Goal: Contribute content: Add original content to the website for others to see

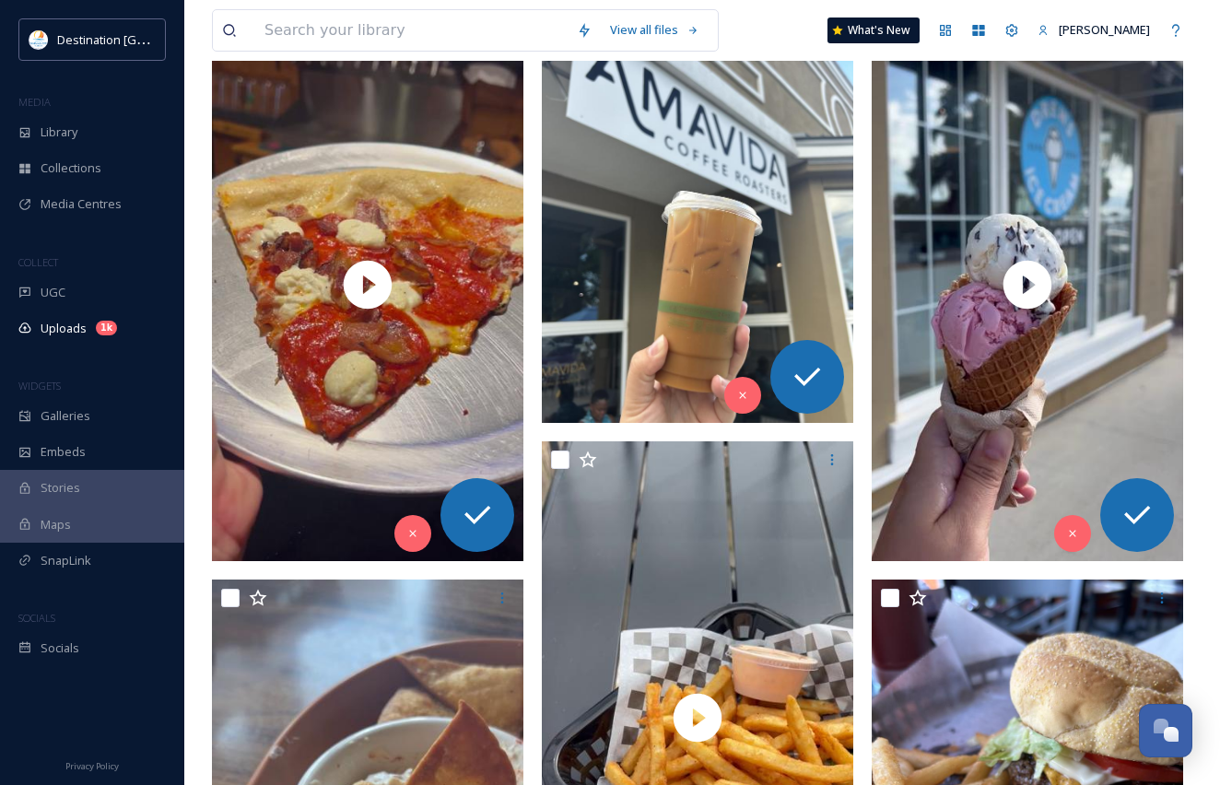
scroll to position [890, 0]
click at [97, 123] on div "Library" at bounding box center [92, 132] width 184 height 36
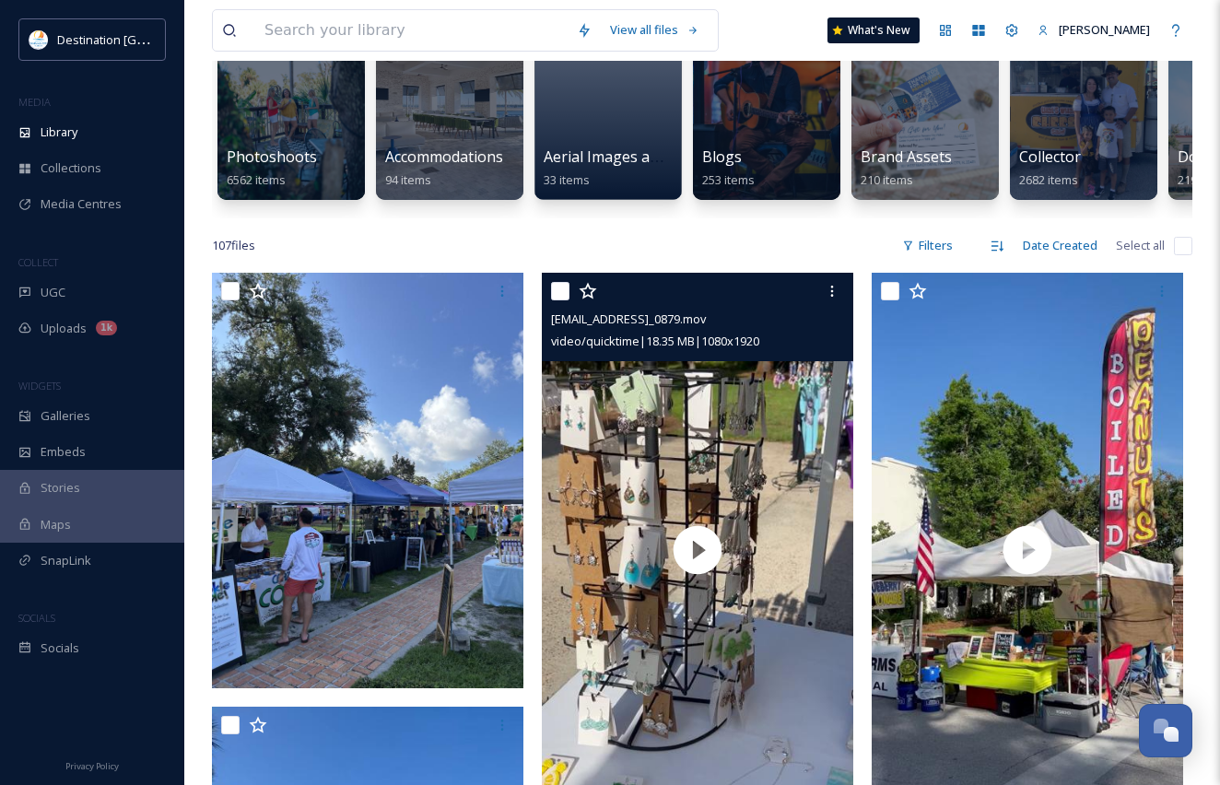
scroll to position [92, 0]
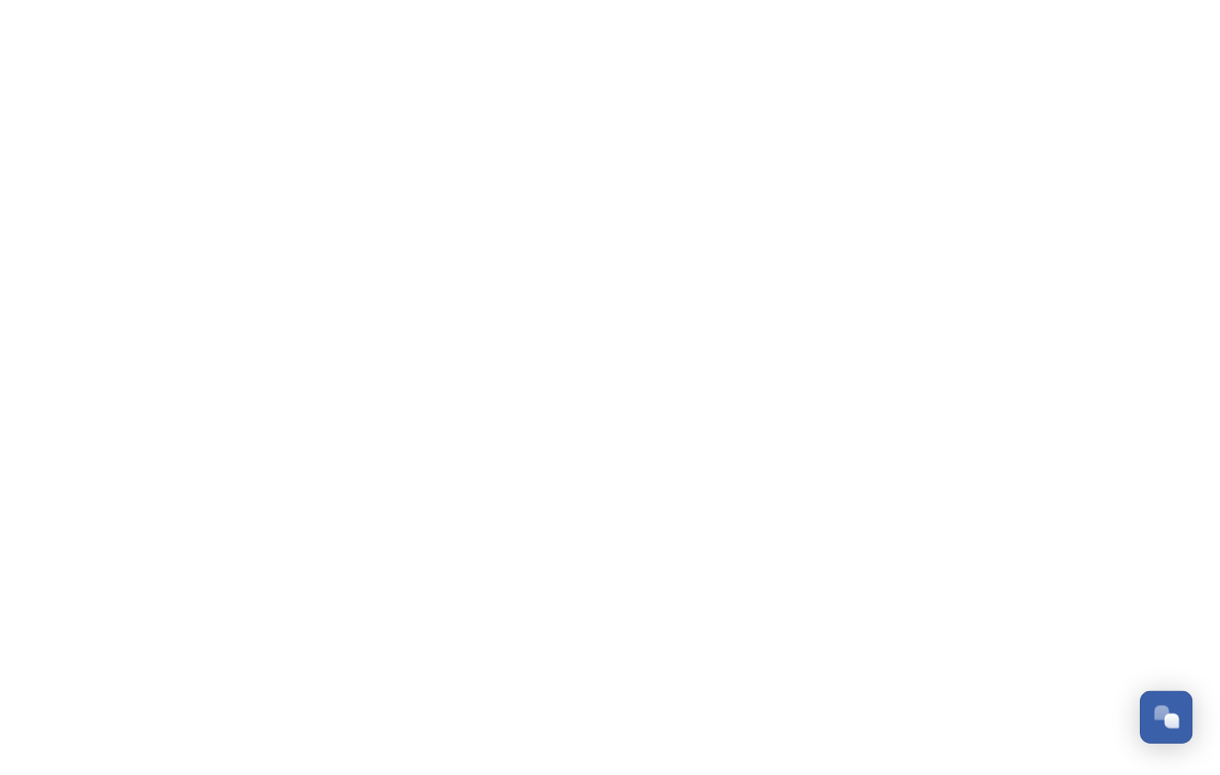
scroll to position [890, 0]
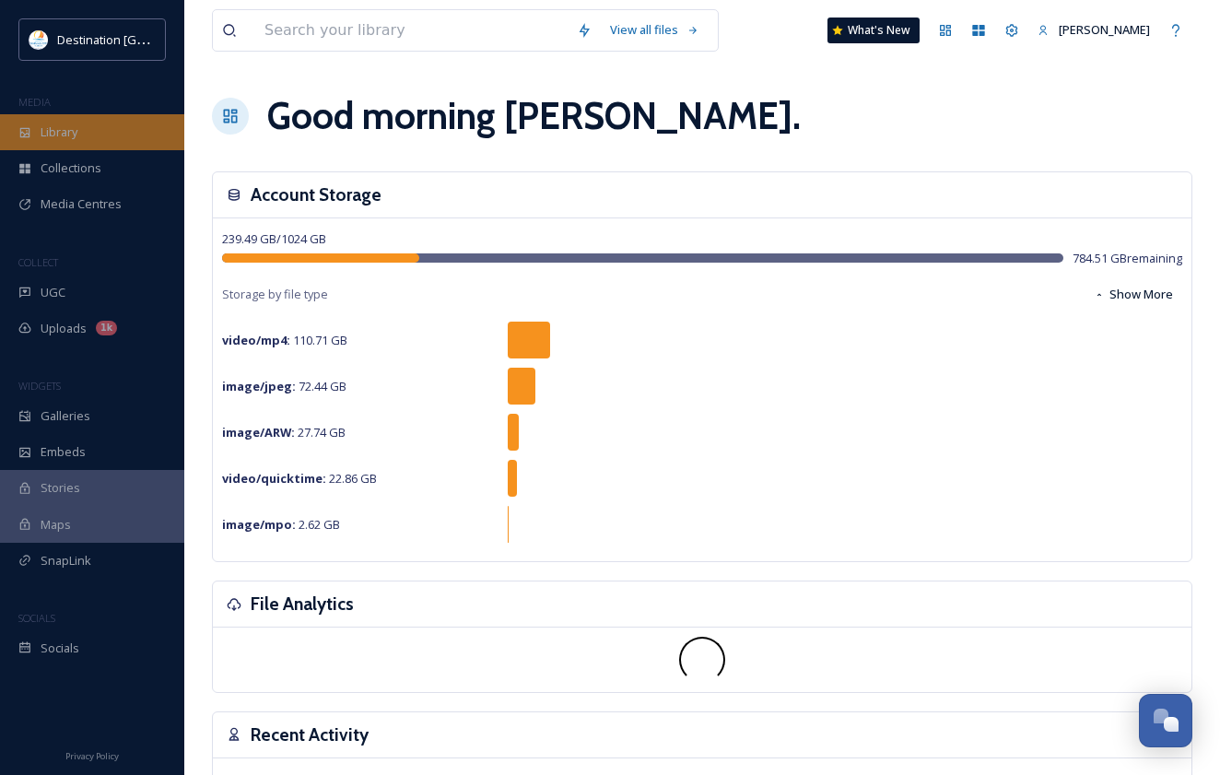
click at [63, 127] on span "Library" at bounding box center [59, 132] width 37 height 18
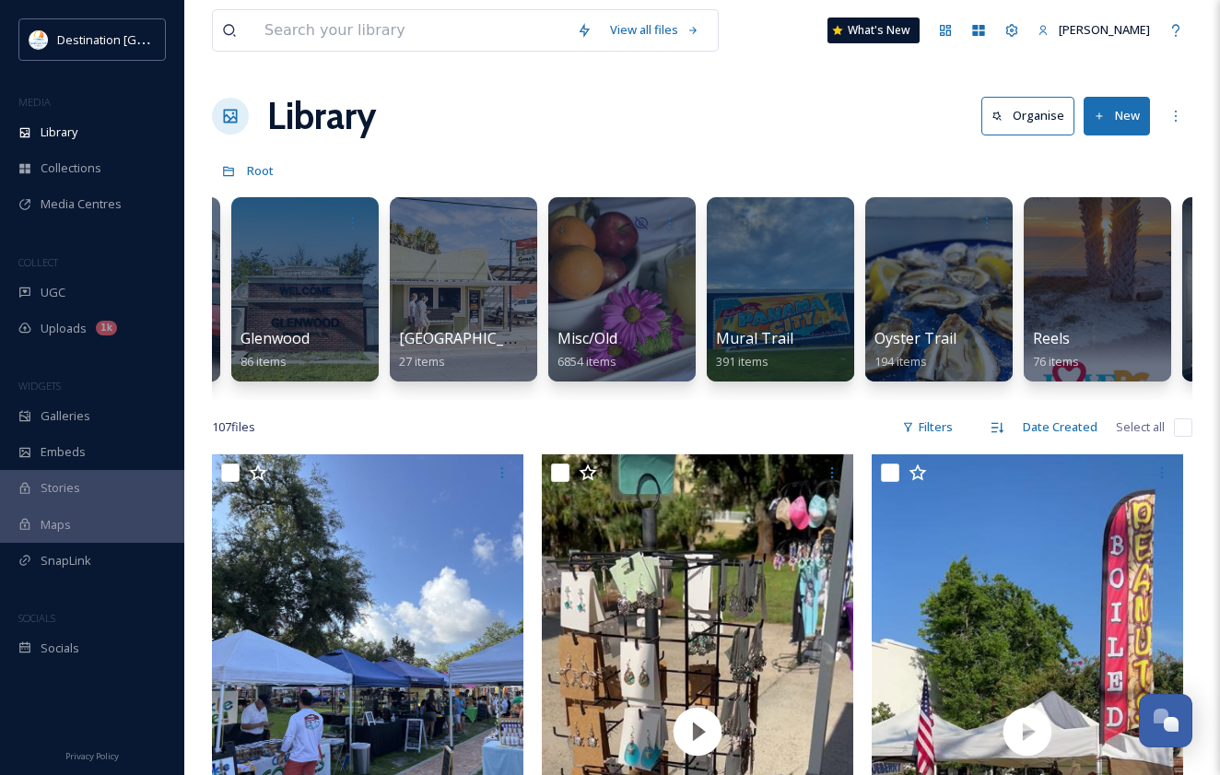
scroll to position [0, 1380]
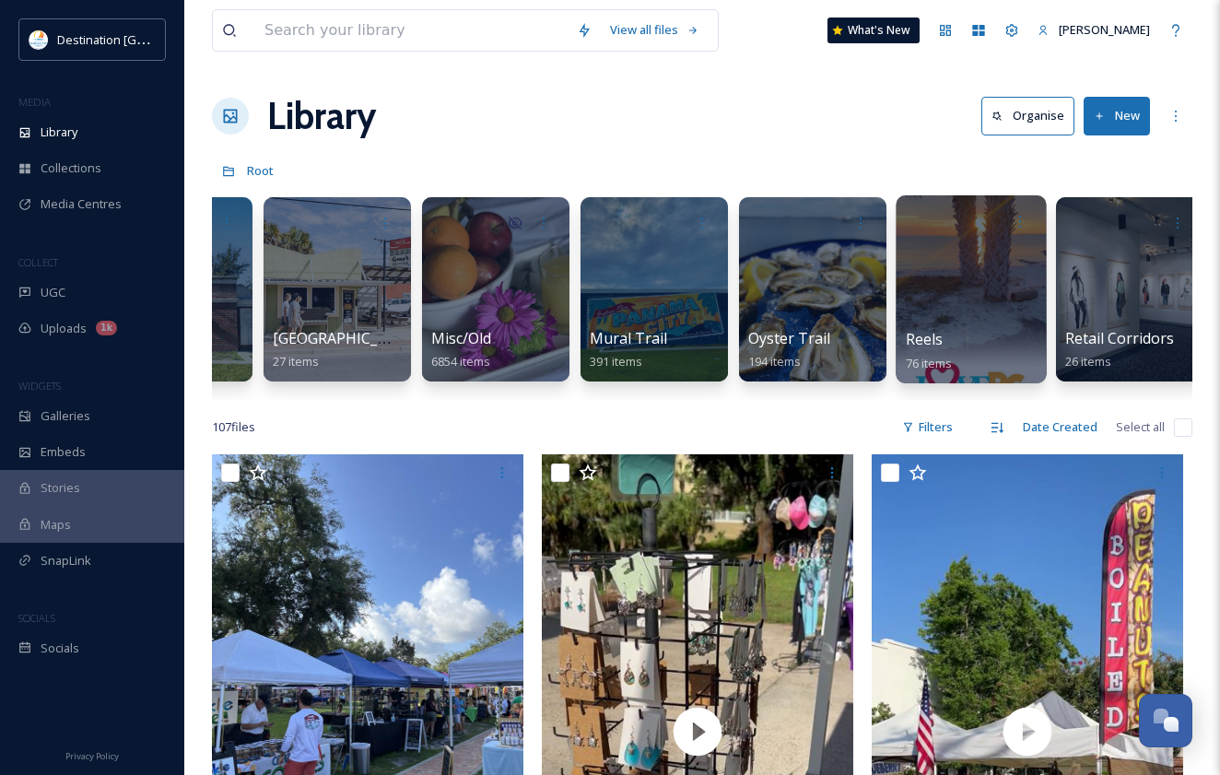
click at [994, 271] on div at bounding box center [971, 289] width 150 height 188
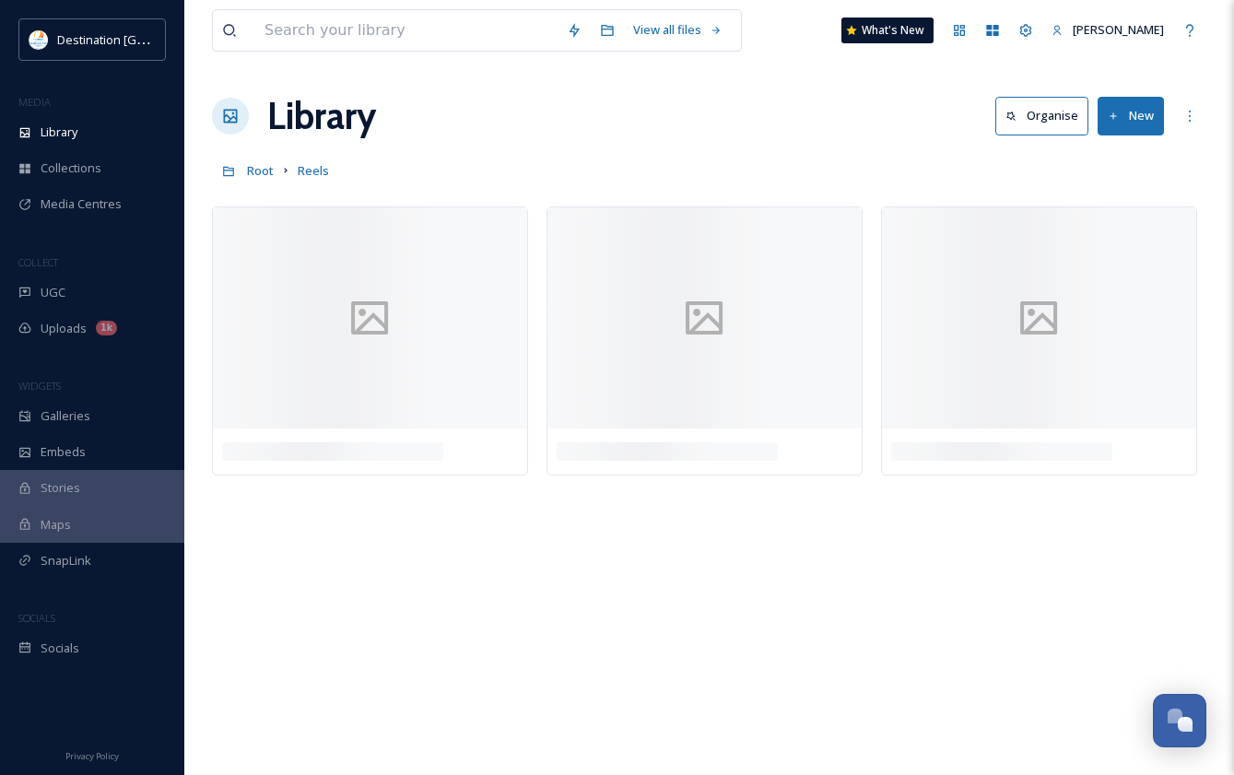
click at [1117, 123] on button "New" at bounding box center [1130, 116] width 66 height 38
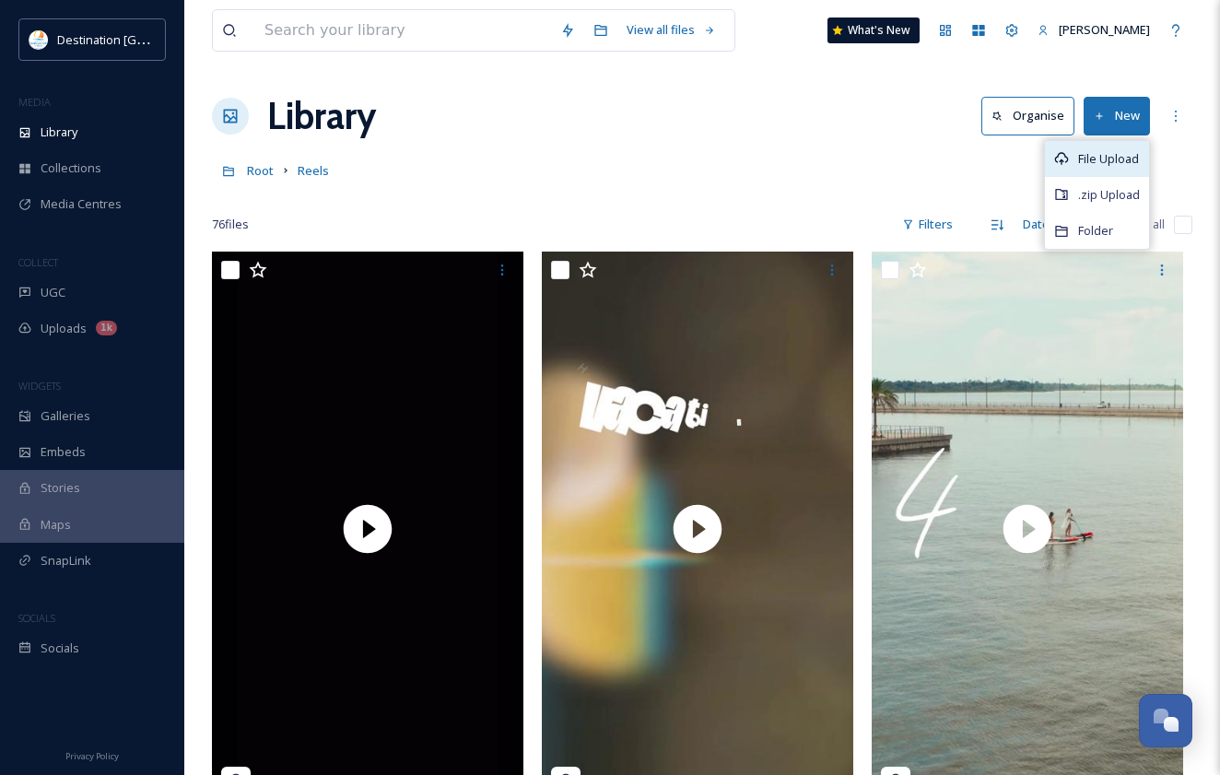
click at [1138, 152] on span "File Upload" at bounding box center [1108, 159] width 61 height 18
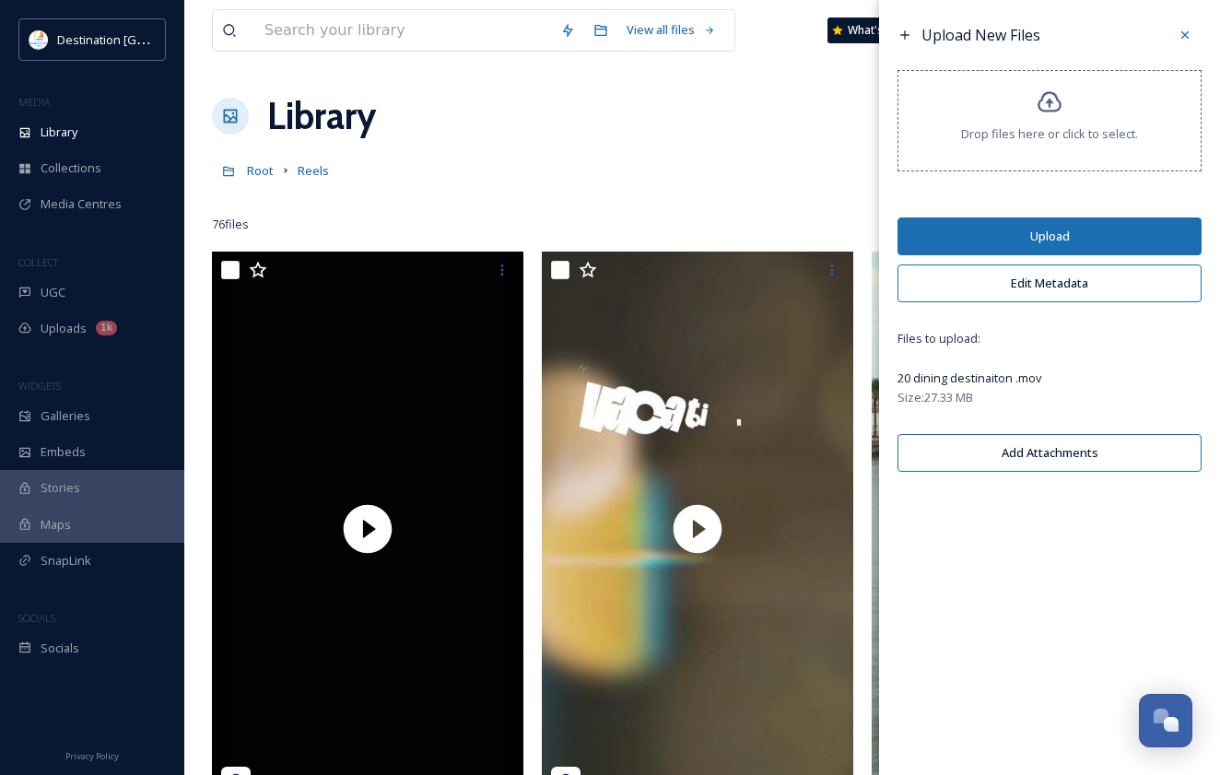
click at [1039, 284] on button "Edit Metadata" at bounding box center [1049, 283] width 304 height 38
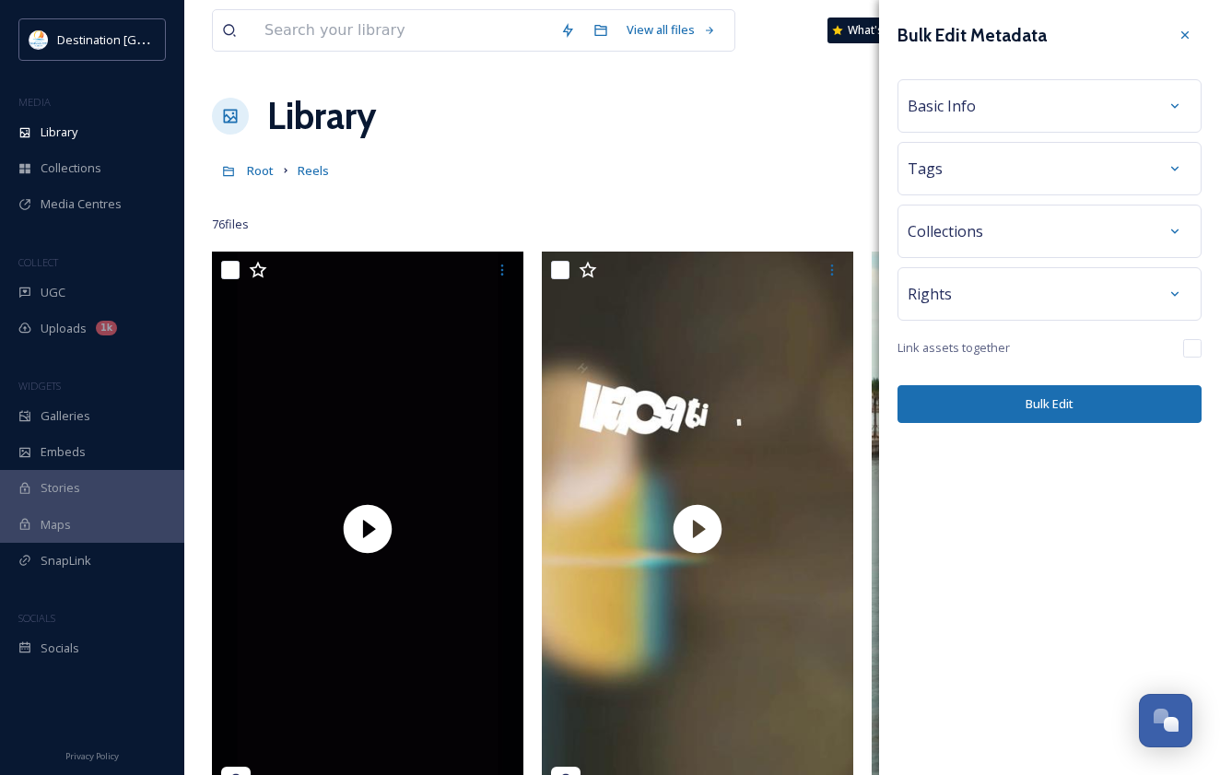
click at [988, 161] on div "Tags" at bounding box center [1050, 168] width 284 height 33
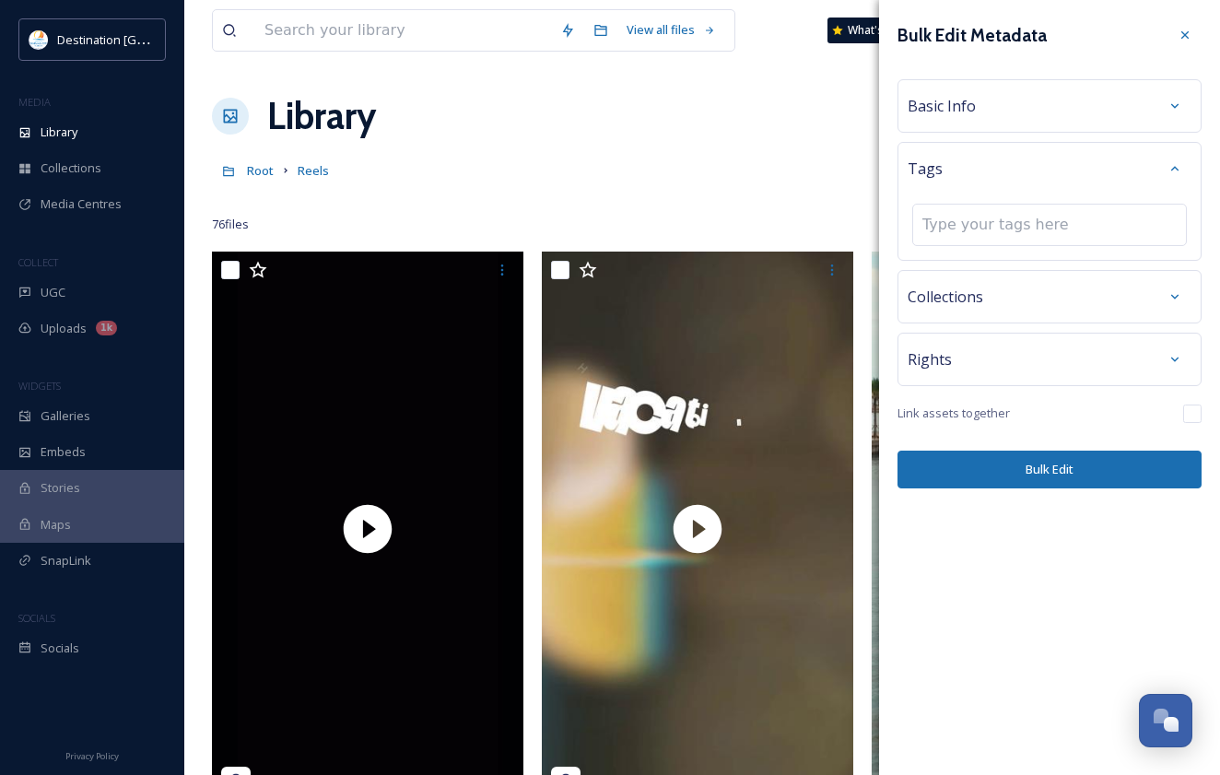
click at [996, 115] on div "Basic Info" at bounding box center [1050, 105] width 284 height 33
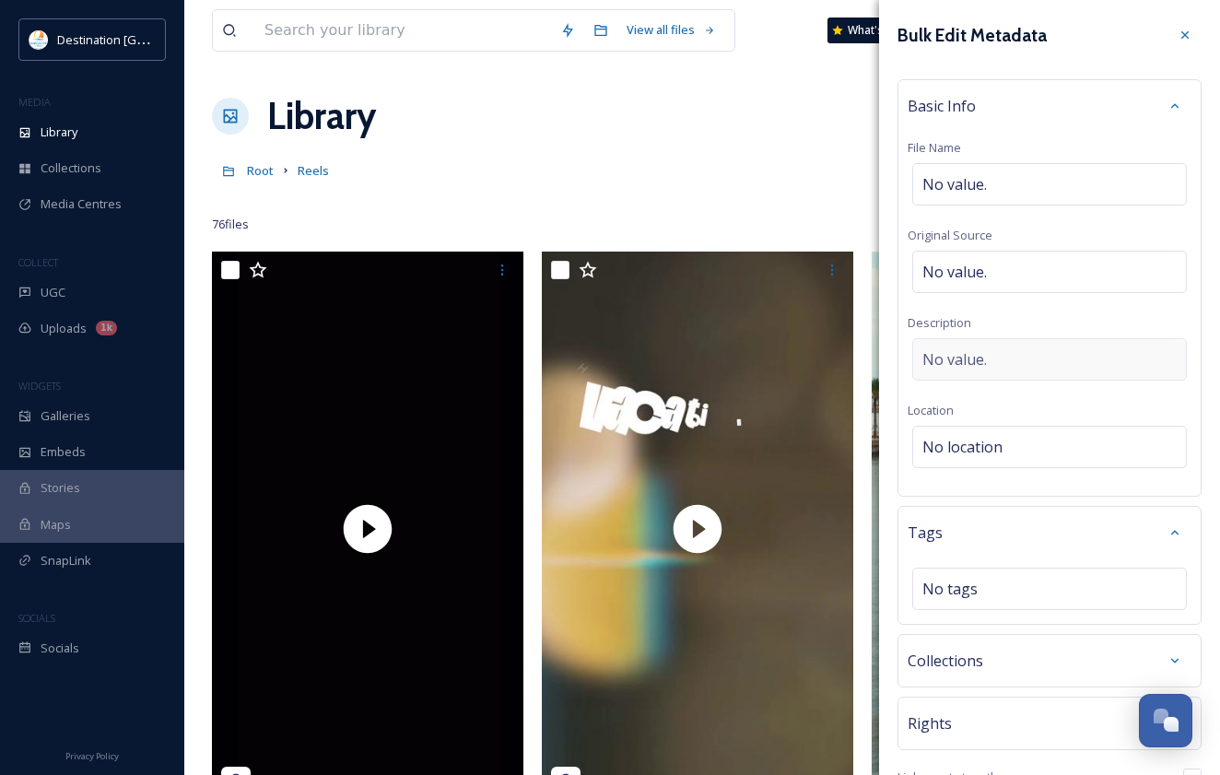
click at [965, 354] on span "No value." at bounding box center [954, 359] width 64 height 22
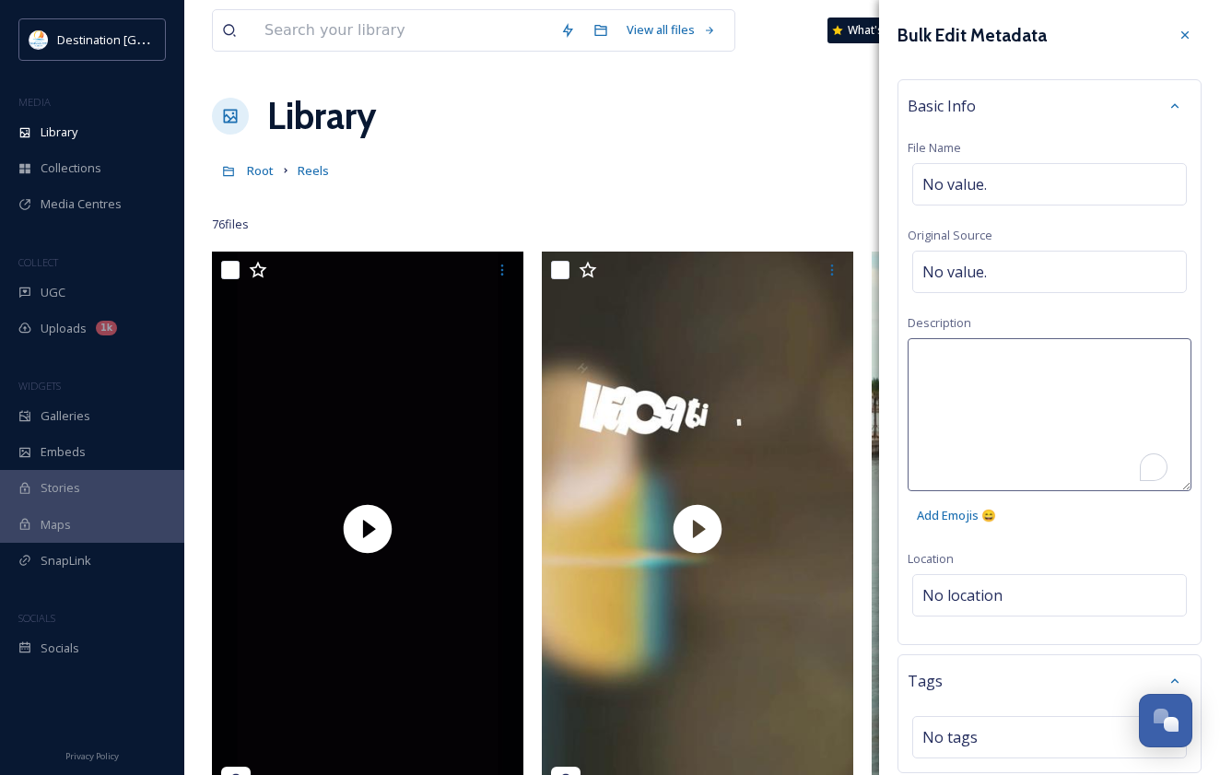
click at [1024, 360] on textarea "To enrich screen reader interactions, please activate Accessibility in Grammarl…" at bounding box center [1050, 414] width 284 height 153
paste textarea "🍔🍤 Your taste buds deserve a treat in Panama City, Florida! In just 20 seconds,…"
type textarea "🍔🍤 Your taste buds deserve a treat in Panama City, Florida! In just 20 seconds,…"
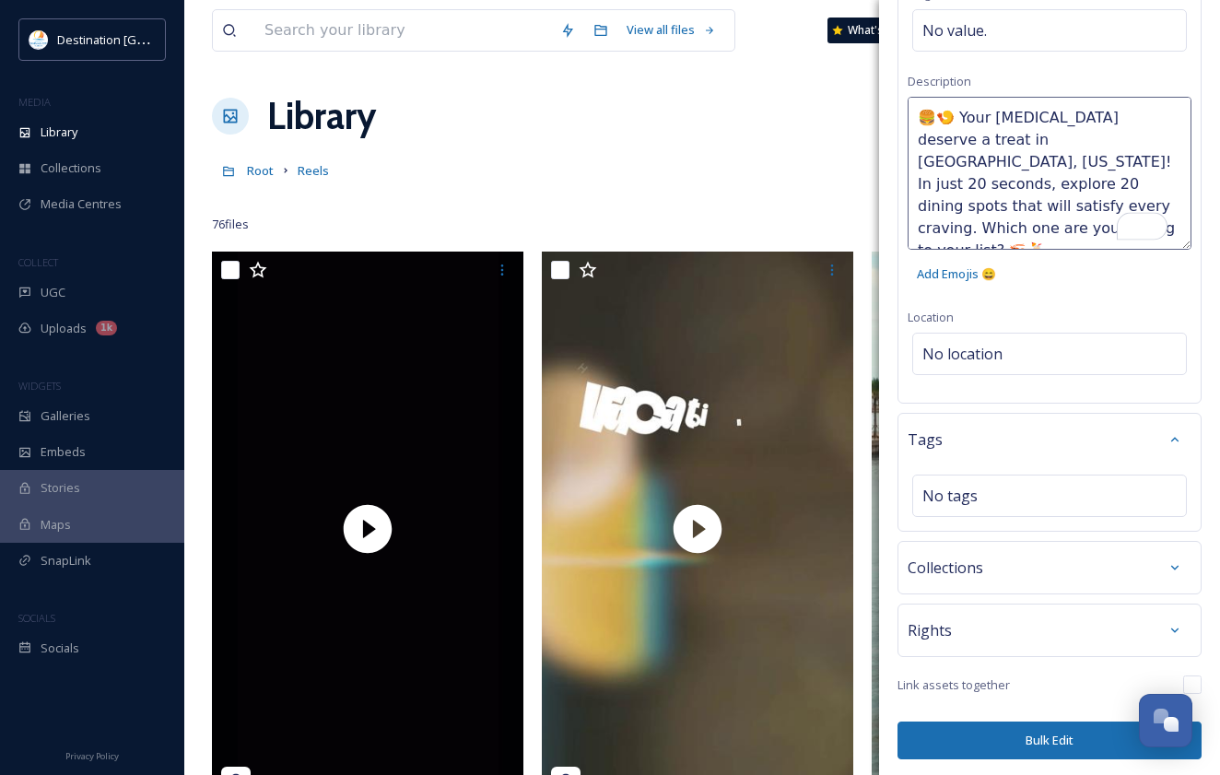
scroll to position [243, 0]
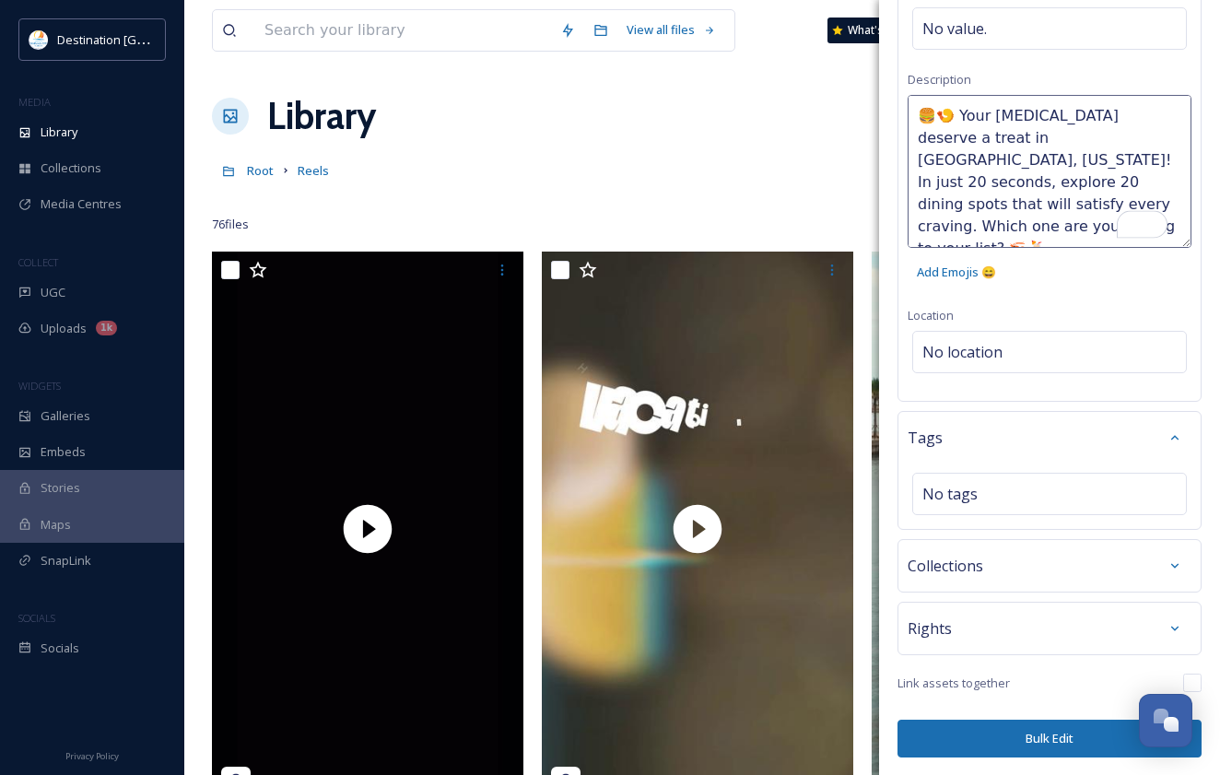
click at [1026, 737] on button "Bulk Edit" at bounding box center [1049, 739] width 304 height 38
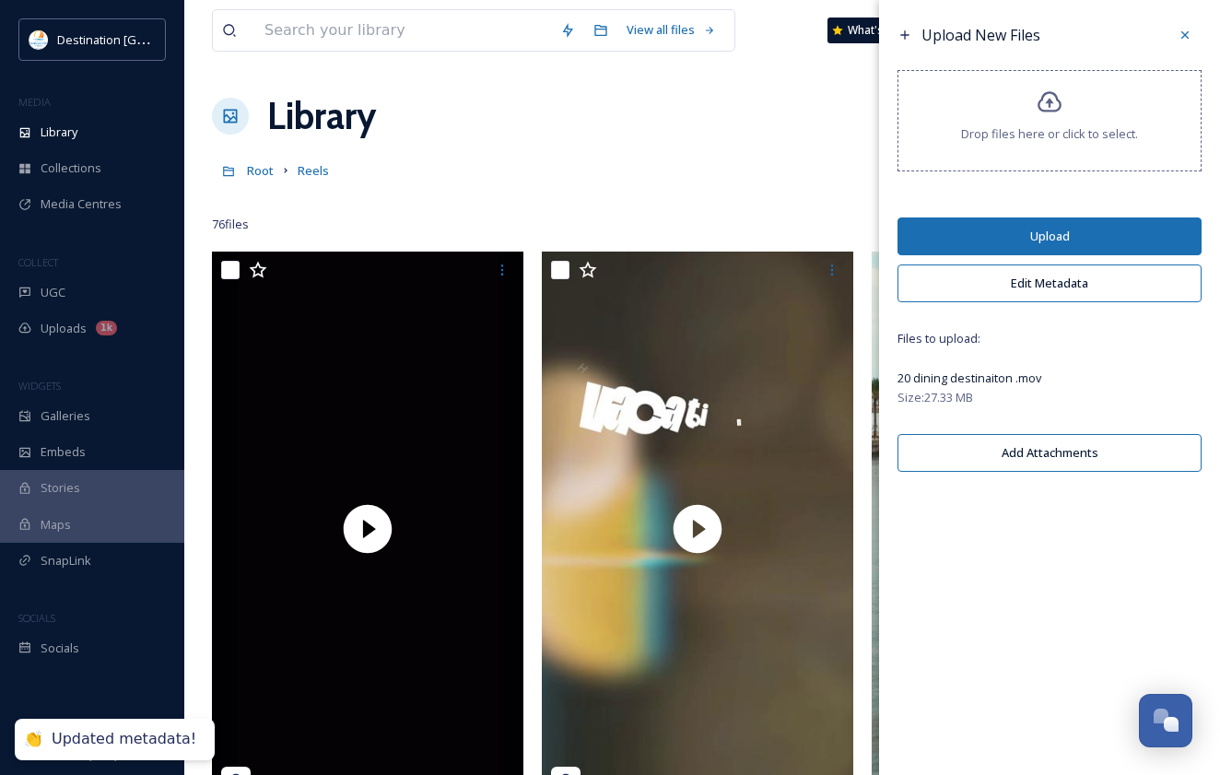
click at [1040, 232] on button "Upload" at bounding box center [1049, 236] width 304 height 38
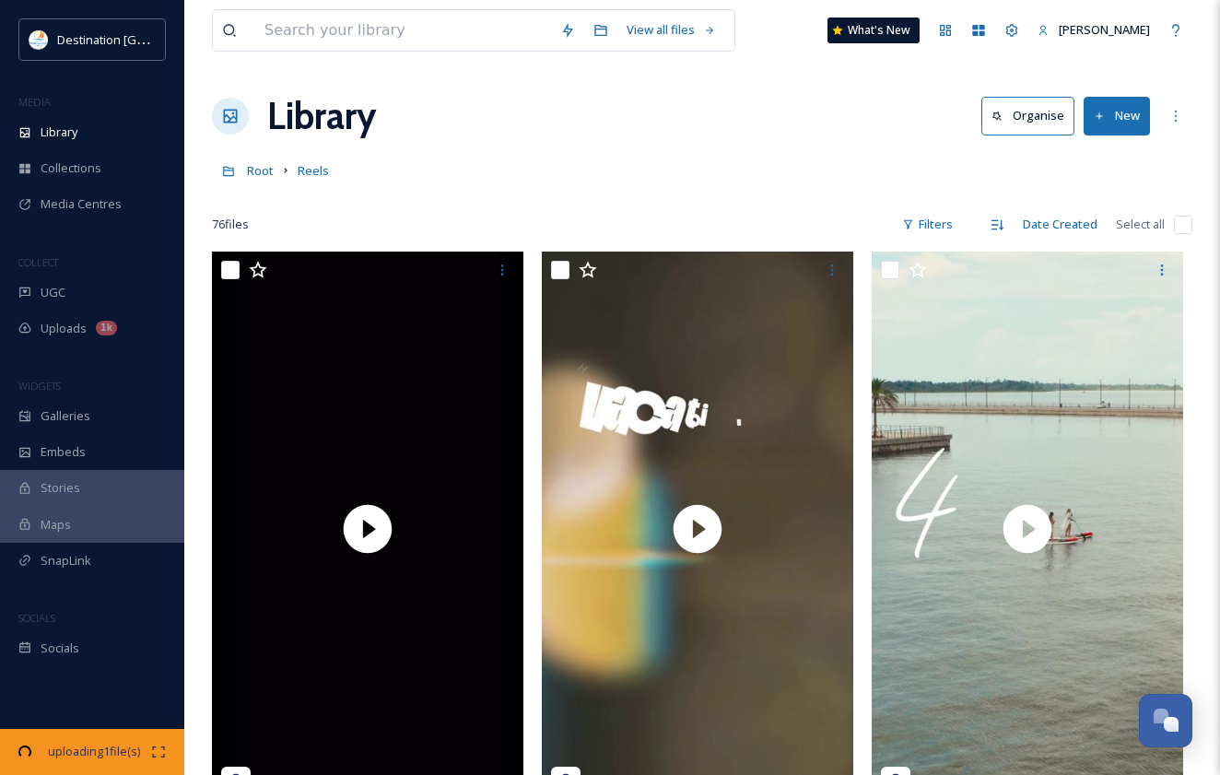
click at [686, 195] on div at bounding box center [702, 197] width 980 height 18
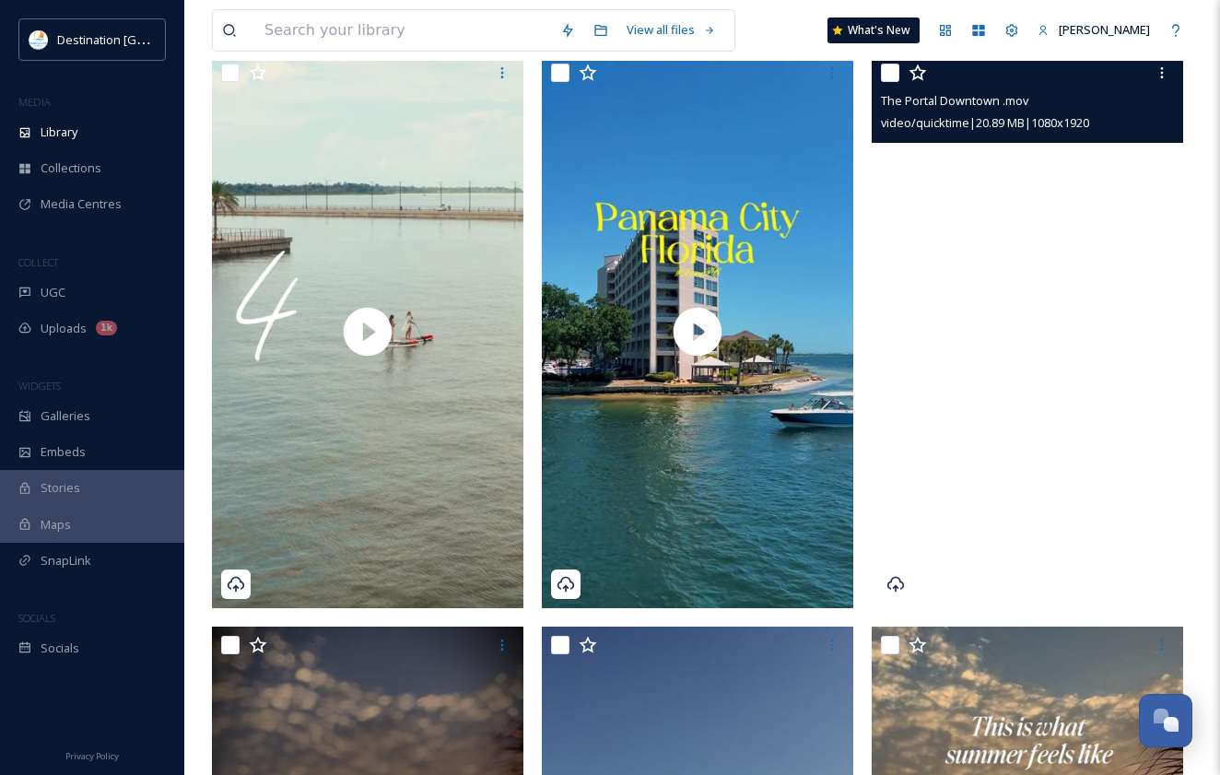
scroll to position [737, 0]
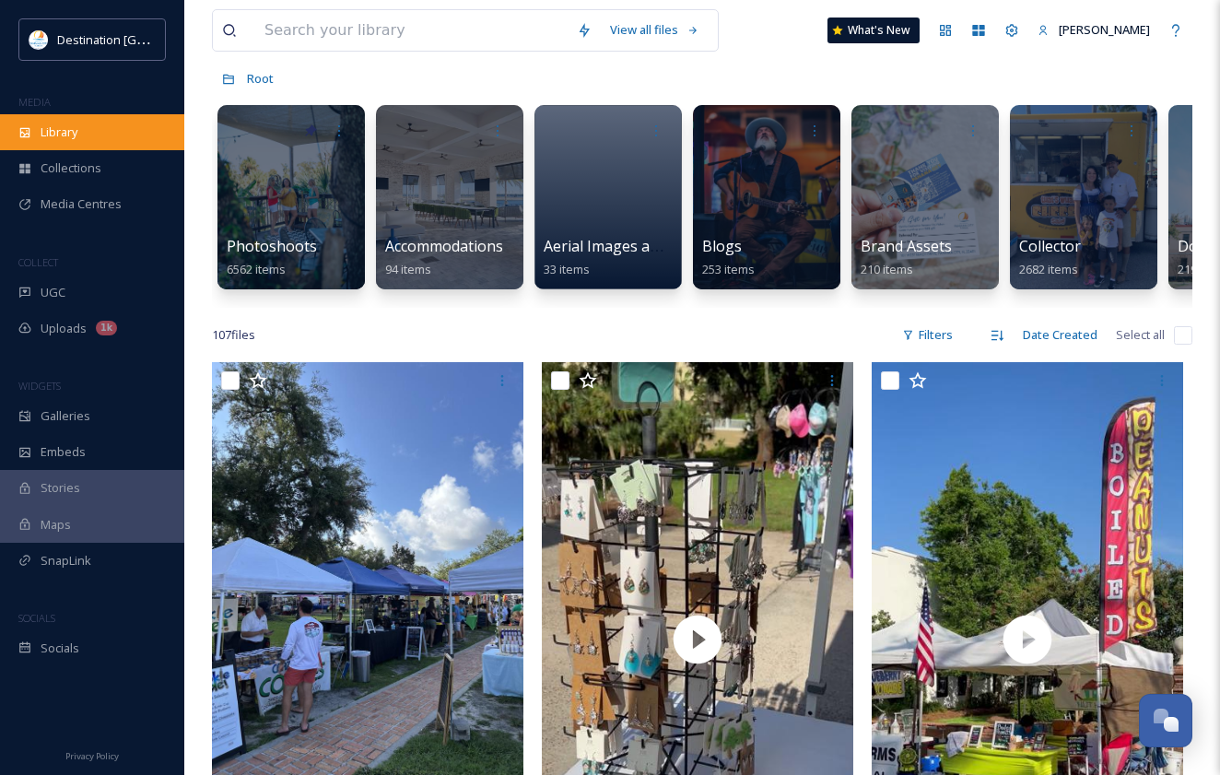
scroll to position [890, 0]
drag, startPoint x: 43, startPoint y: 124, endPoint x: 250, endPoint y: 110, distance: 206.9
click at [43, 124] on span "Library" at bounding box center [59, 132] width 37 height 18
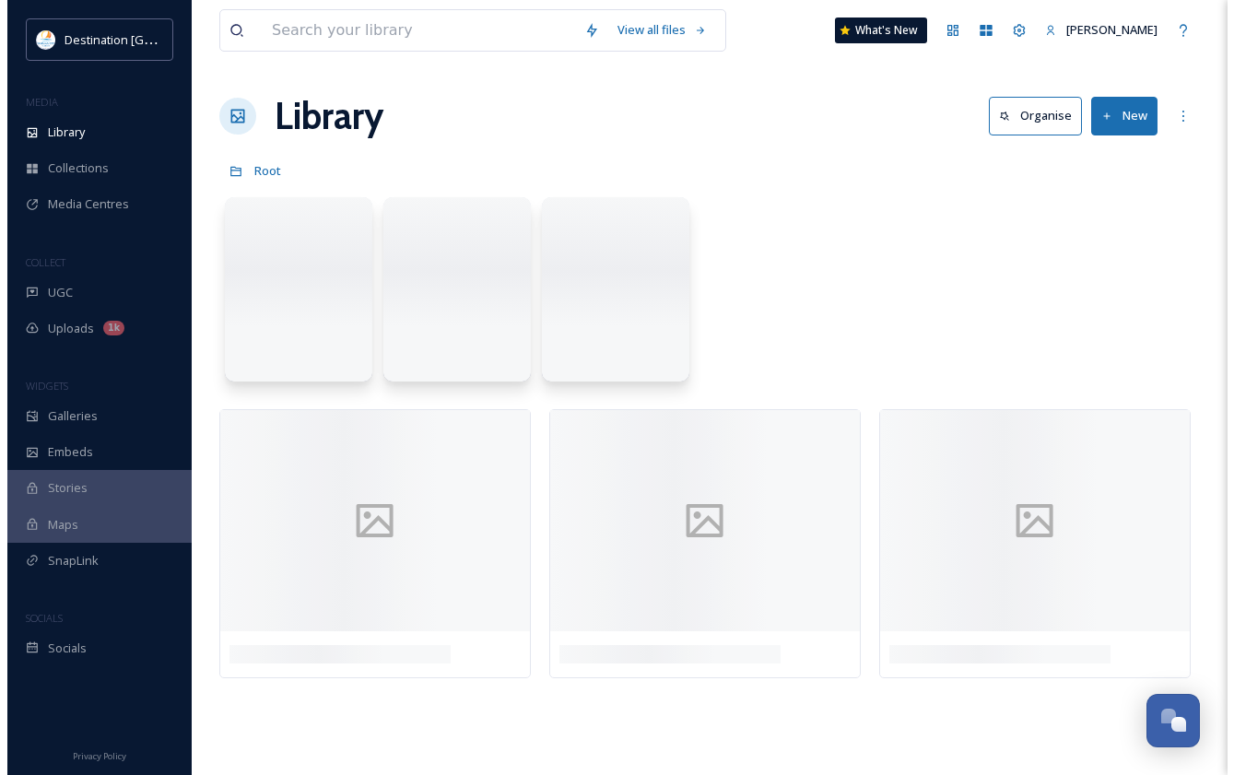
scroll to position [0, 0]
